Goal: Task Accomplishment & Management: Manage account settings

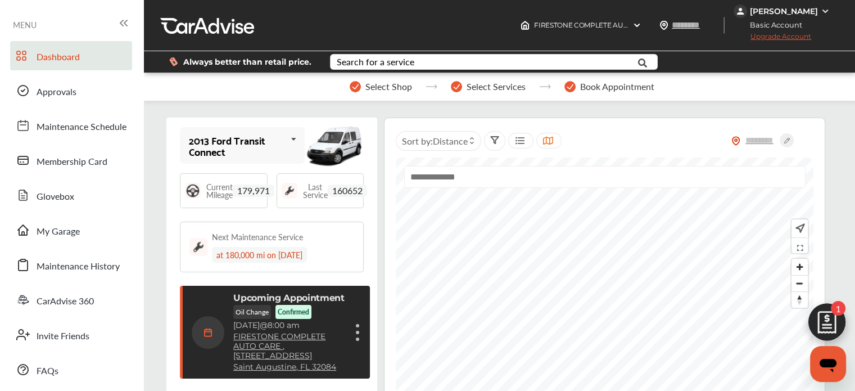
scroll to position [183, 0]
click at [72, 233] on span "My Garage" at bounding box center [58, 231] width 43 height 15
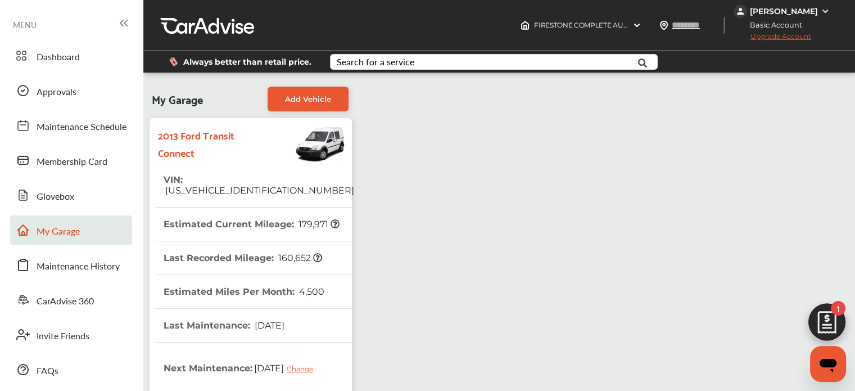
click at [210, 185] on span "[US_VEHICLE_IDENTIFICATION_NUMBER]" at bounding box center [259, 190] width 191 height 11
copy span "[US_VEHICLE_IDENTIFICATION_NUMBER]"
